Goal: Find contact information: Find contact information

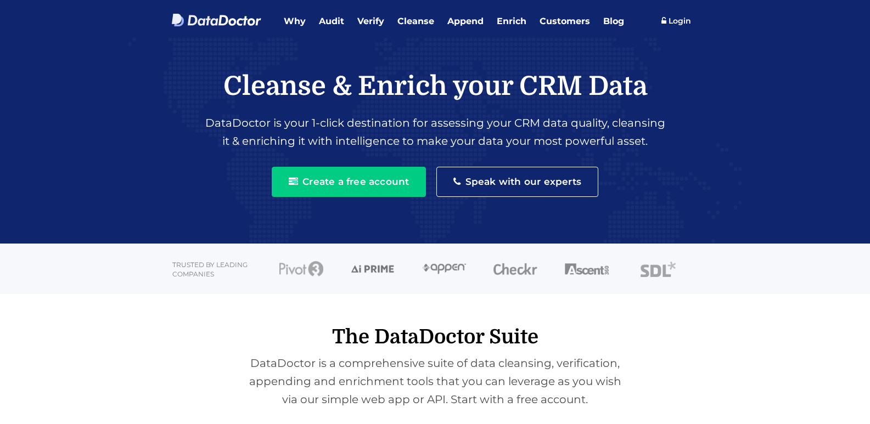
click at [136, 106] on div "Cleanse & Enrich your CRM Data DataDoctor is your 1-click destination for asses…" at bounding box center [435, 128] width 631 height 182
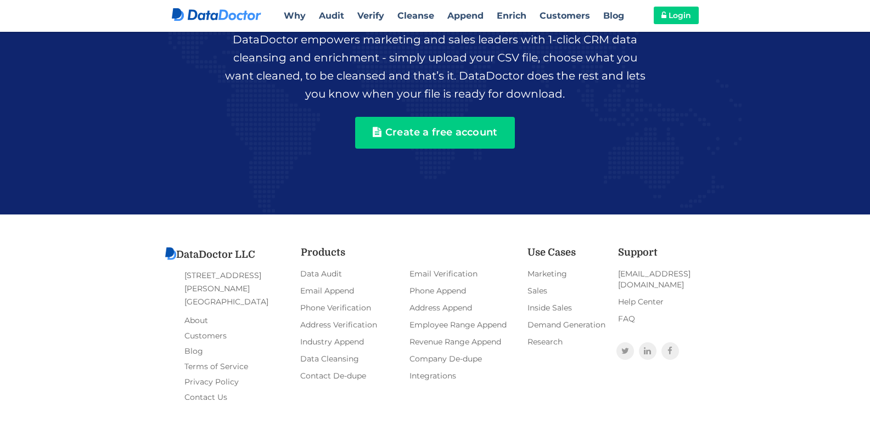
scroll to position [2395, 0]
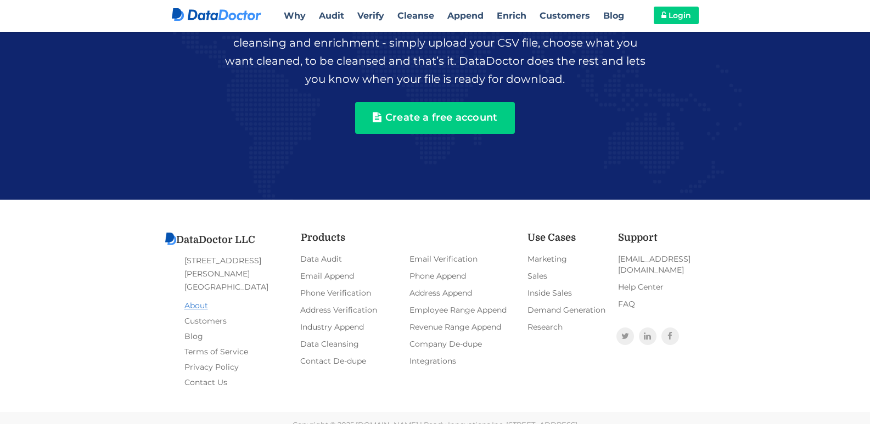
click at [191, 298] on link "About" at bounding box center [196, 305] width 24 height 15
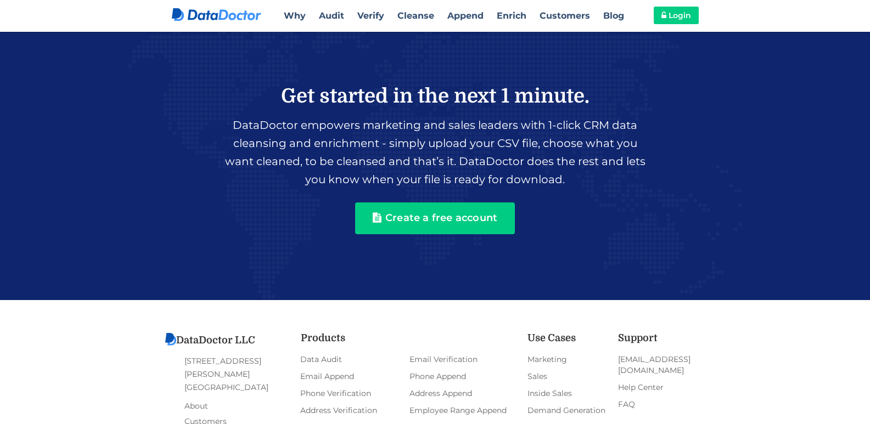
scroll to position [533, 0]
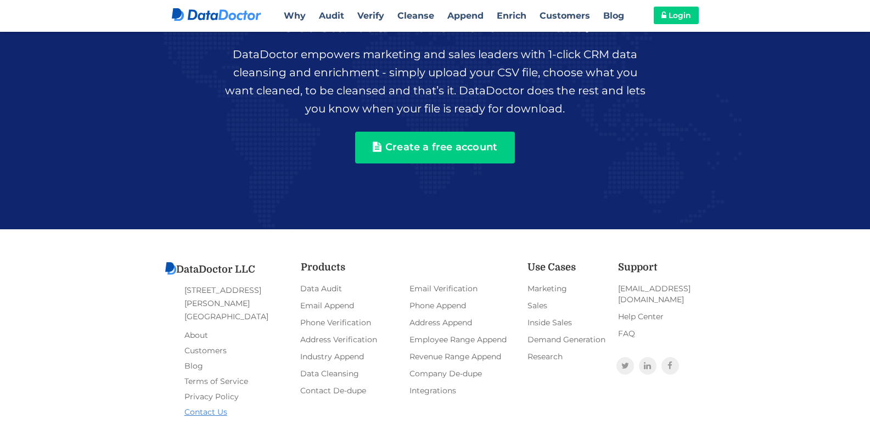
click at [198, 404] on link "Contact Us" at bounding box center [205, 411] width 43 height 15
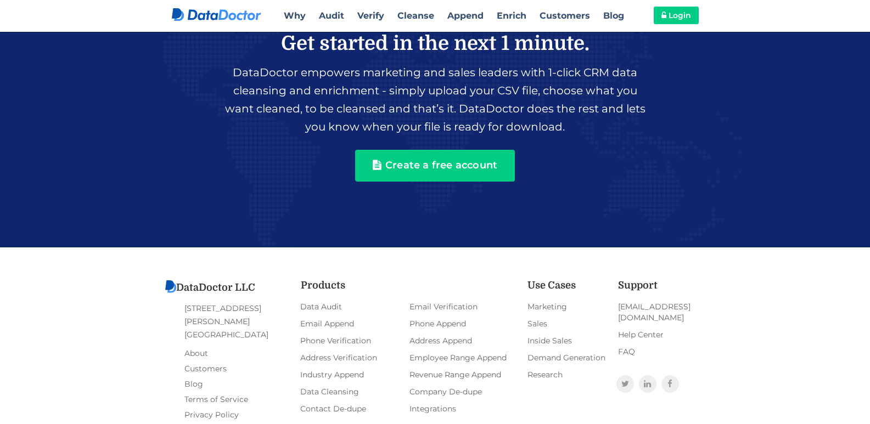
scroll to position [577, 0]
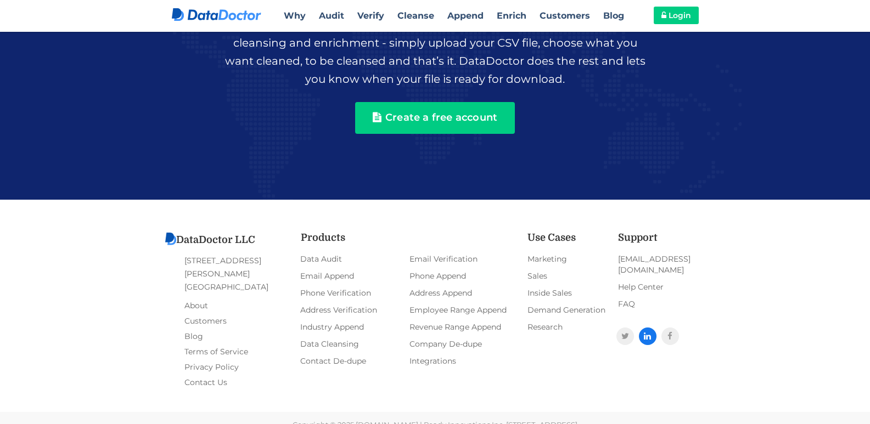
click at [642, 328] on link at bounding box center [648, 337] width 18 height 18
